Goal: Register for event/course

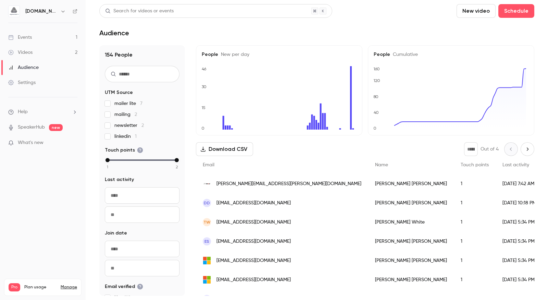
click at [32, 37] on div "Events" at bounding box center [20, 37] width 24 height 7
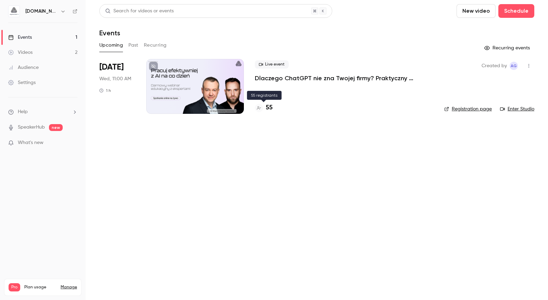
click at [268, 105] on h4 "55" at bounding box center [269, 107] width 7 height 9
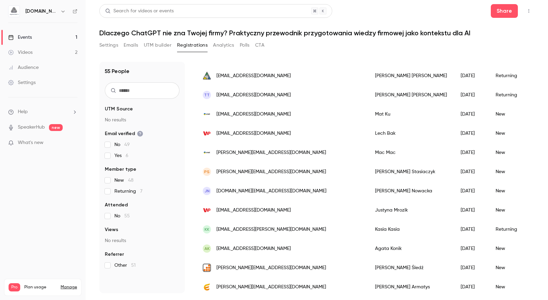
scroll to position [798, 0]
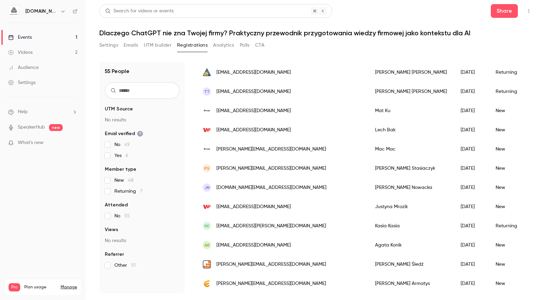
click at [378, 220] on div "[PERSON_NAME]" at bounding box center [411, 225] width 86 height 19
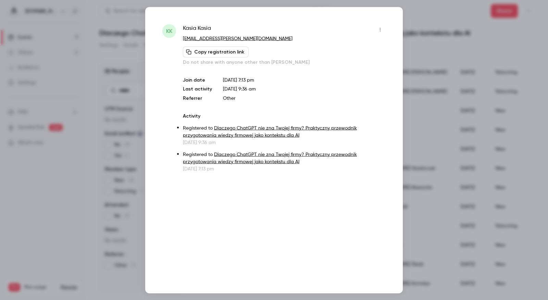
click at [455, 72] on div at bounding box center [274, 150] width 548 height 300
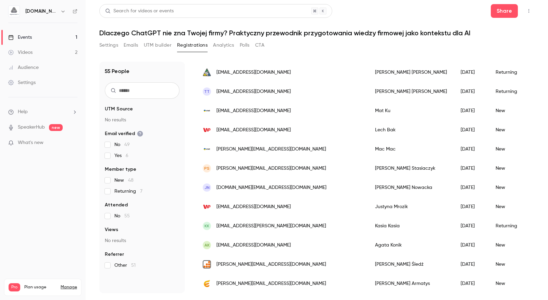
click at [38, 38] on link "Events 1" at bounding box center [43, 37] width 86 height 15
